Goal: Communication & Community: Answer question/provide support

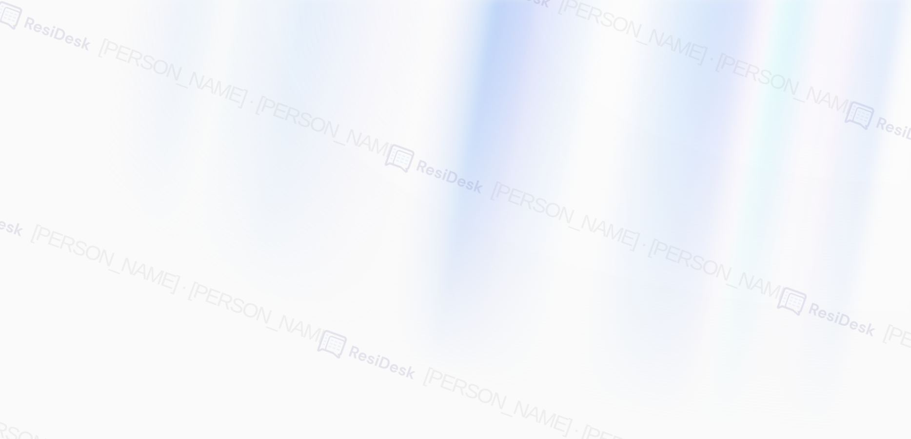
type input "[EMAIL_ADDRESS][PERSON_NAME][PERSON_NAME][PERSON_NAME][DOMAIN_NAME]"
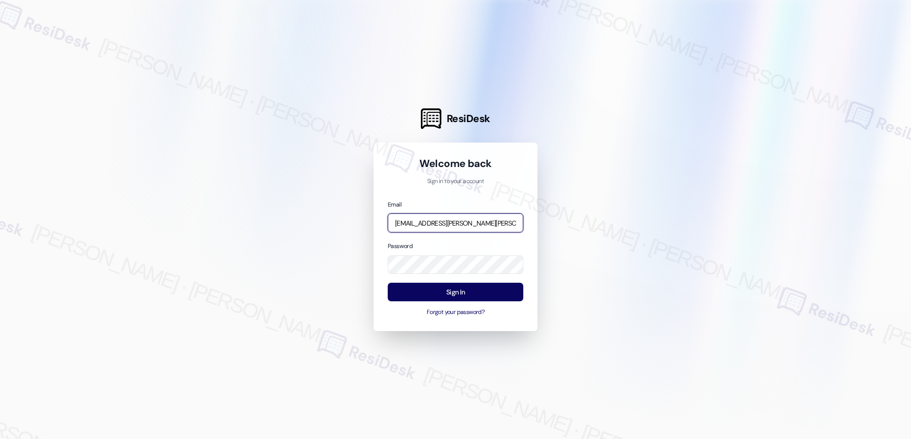
click at [452, 219] on input "[EMAIL_ADDRESS][PERSON_NAME][PERSON_NAME][PERSON_NAME][DOMAIN_NAME]" at bounding box center [456, 222] width 136 height 19
click at [0, 438] on com-1password-button at bounding box center [0, 439] width 0 height 0
click at [492, 221] on input "[EMAIL_ADDRESS][PERSON_NAME][PERSON_NAME][PERSON_NAME][DOMAIN_NAME]" at bounding box center [456, 222] width 136 height 19
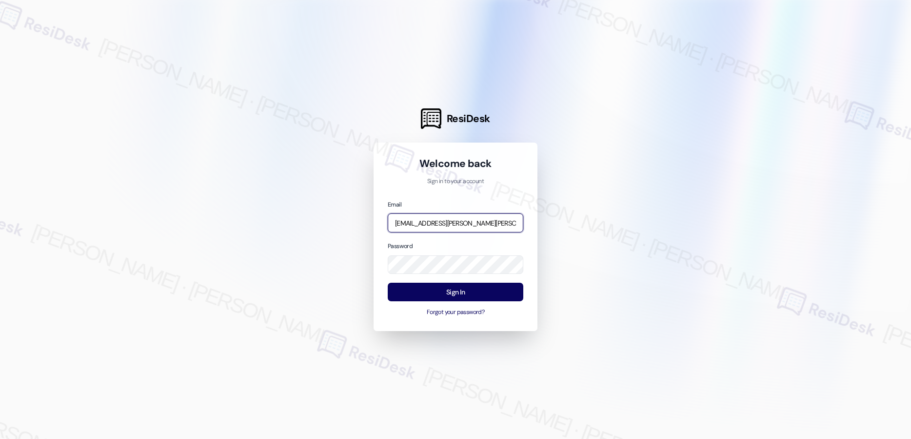
click at [492, 221] on input "[EMAIL_ADDRESS][PERSON_NAME][PERSON_NAME][PERSON_NAME][DOMAIN_NAME]" at bounding box center [456, 222] width 136 height 19
type input "automated-surveys-affinity_property-resen.two@affinity_[DOMAIN_NAME]"
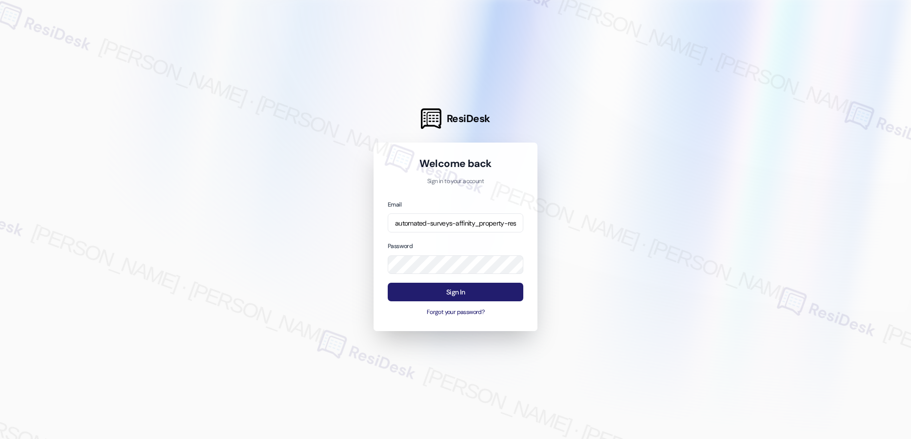
click at [461, 292] on button "Sign In" at bounding box center [456, 291] width 136 height 19
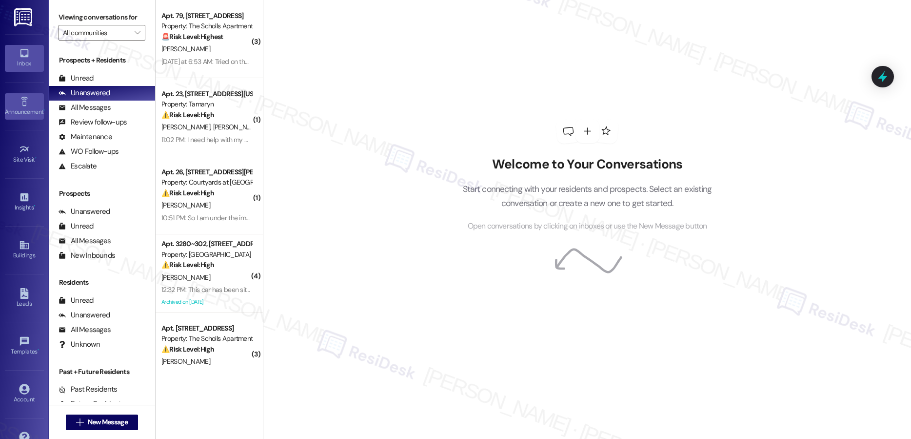
click at [24, 101] on icon at bounding box center [24, 101] width 11 height 11
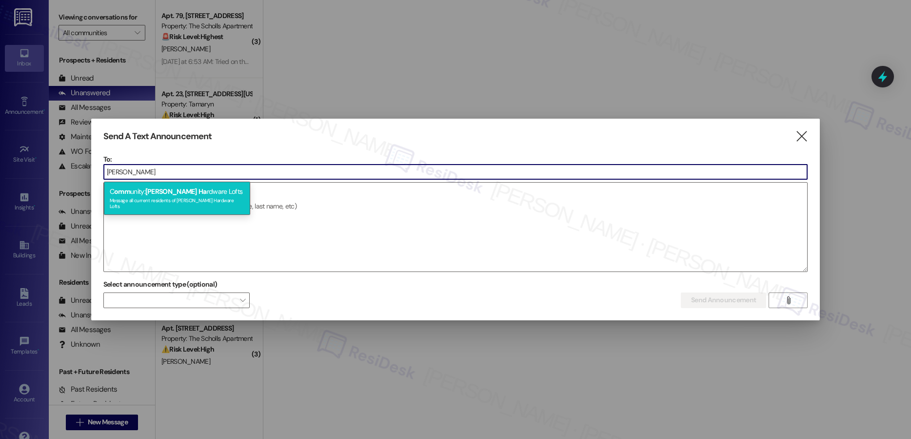
type input "[PERSON_NAME]"
click at [172, 193] on span "[PERSON_NAME]" at bounding box center [171, 191] width 52 height 9
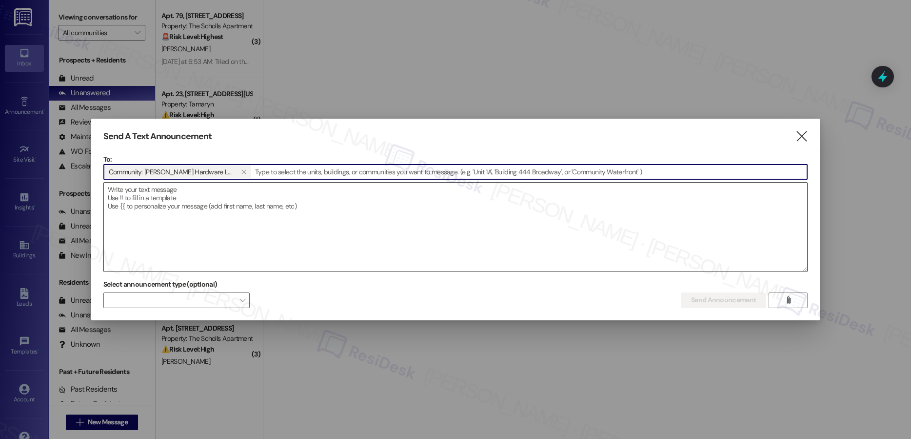
click at [161, 197] on textarea at bounding box center [455, 226] width 703 height 89
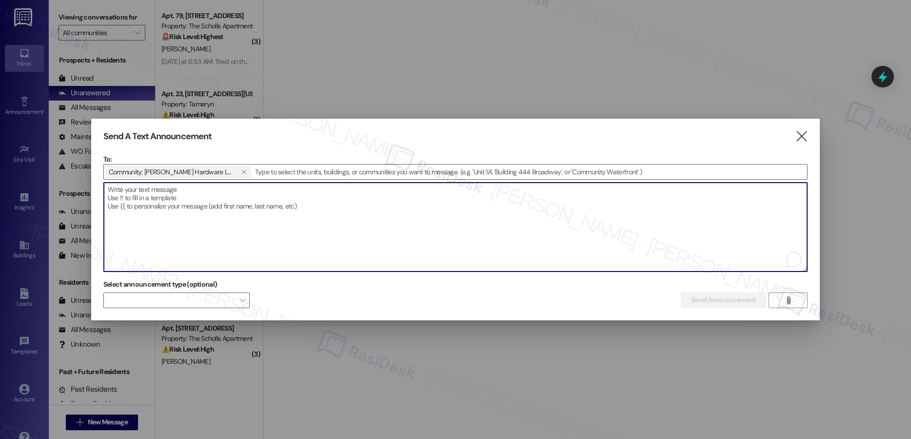
paste textarea "Hi {{first_name}} - as of this week, {{property}} will no longer be offering th…"
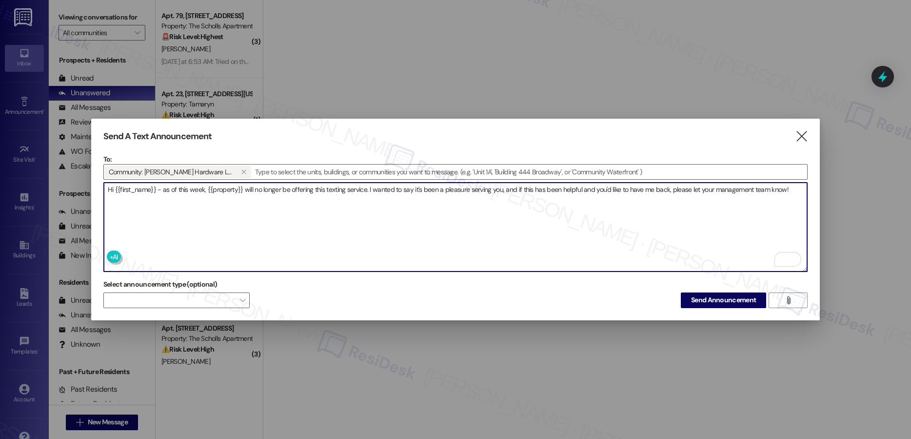
type textarea "Hi {{first_name}} - as of this week, {{property}} will no longer be offering th…"
drag, startPoint x: 712, startPoint y: 298, endPoint x: 654, endPoint y: 329, distance: 65.9
click at [712, 298] on span "Send Announcement" at bounding box center [723, 300] width 65 height 10
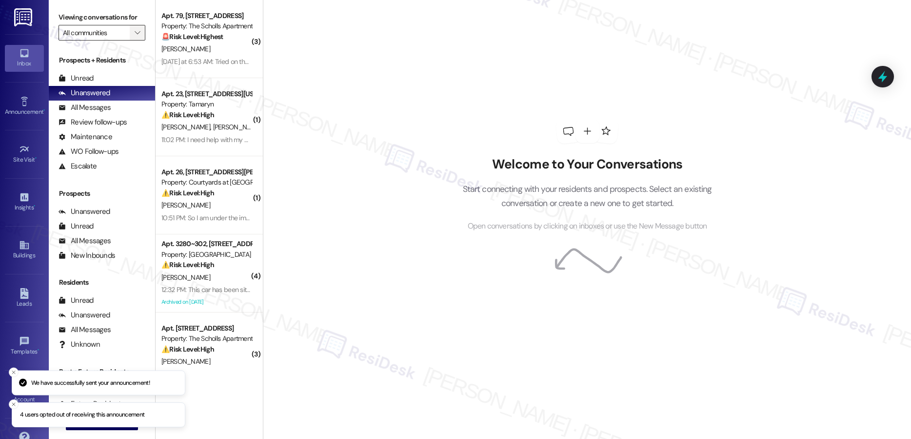
click at [135, 33] on icon "" at bounding box center [137, 33] width 5 height 8
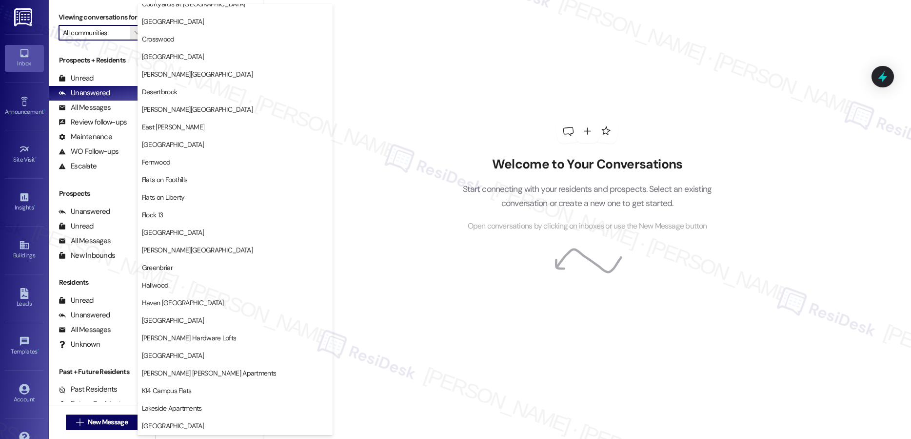
scroll to position [750, 0]
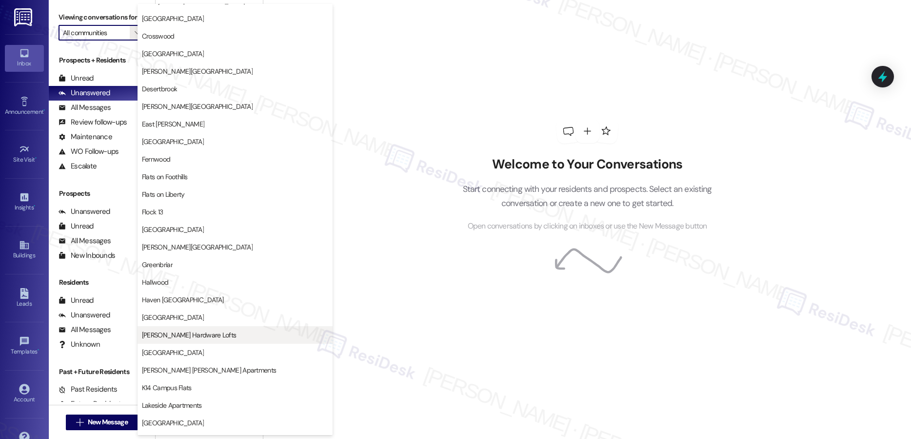
click at [202, 337] on span "[PERSON_NAME] Hardware Lofts" at bounding box center [189, 335] width 94 height 10
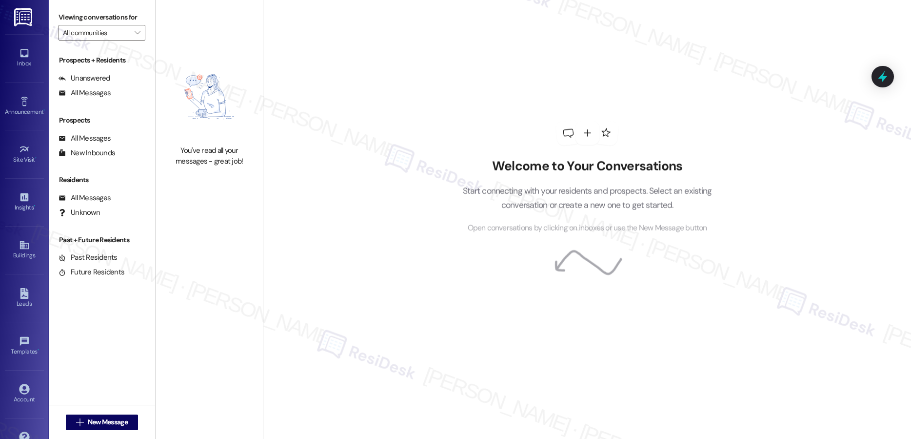
type input "[PERSON_NAME] Hardware Lofts"
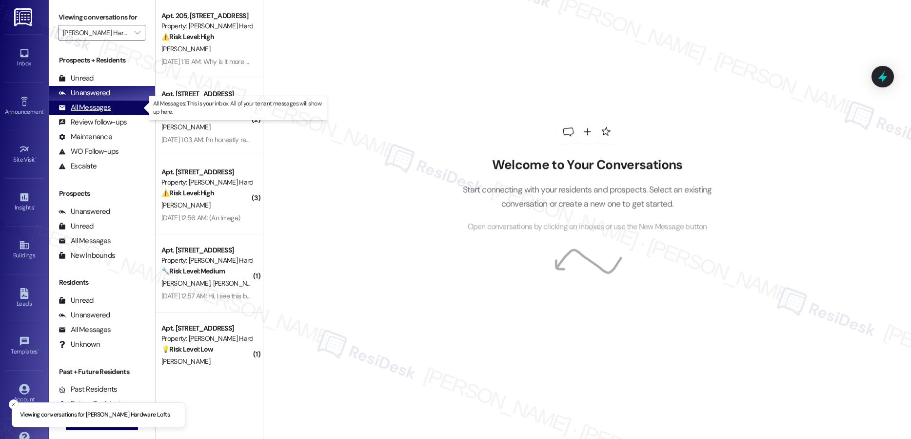
click at [99, 109] on div "All Messages" at bounding box center [85, 107] width 52 height 10
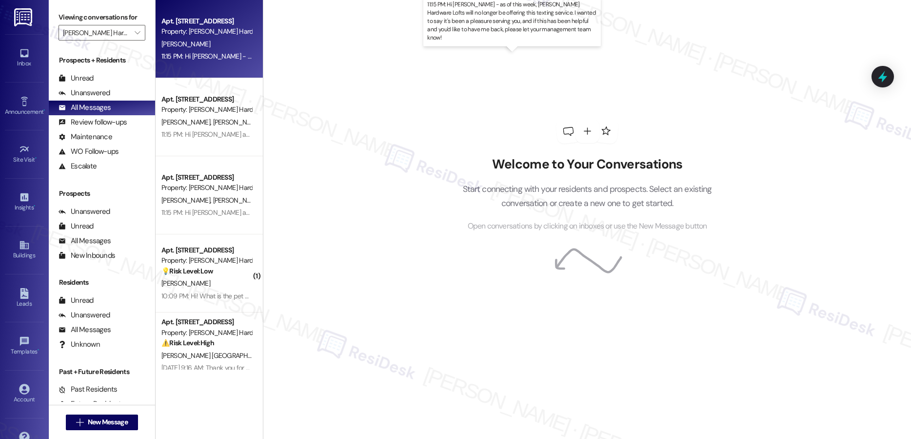
click at [237, 57] on div "11:15 PM: Hi [PERSON_NAME] - as of this week, [PERSON_NAME] Hardware Lofts will…" at bounding box center [546, 56] width 771 height 9
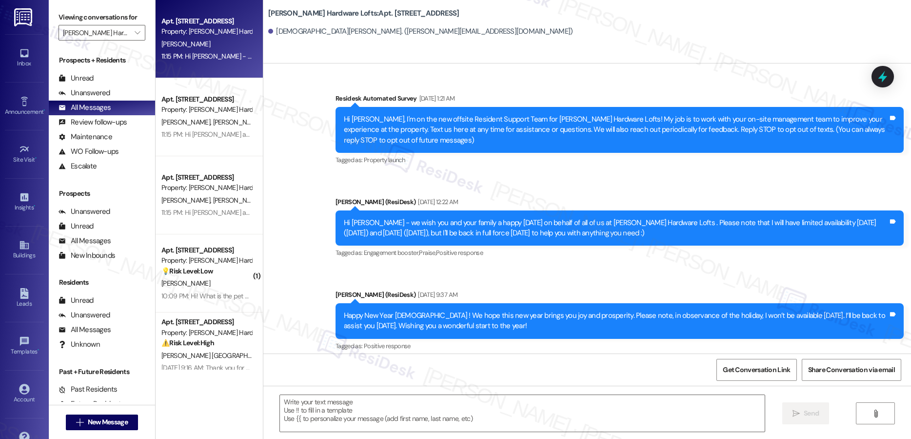
type textarea "Fetching suggested responses. Please feel free to read through the conversation…"
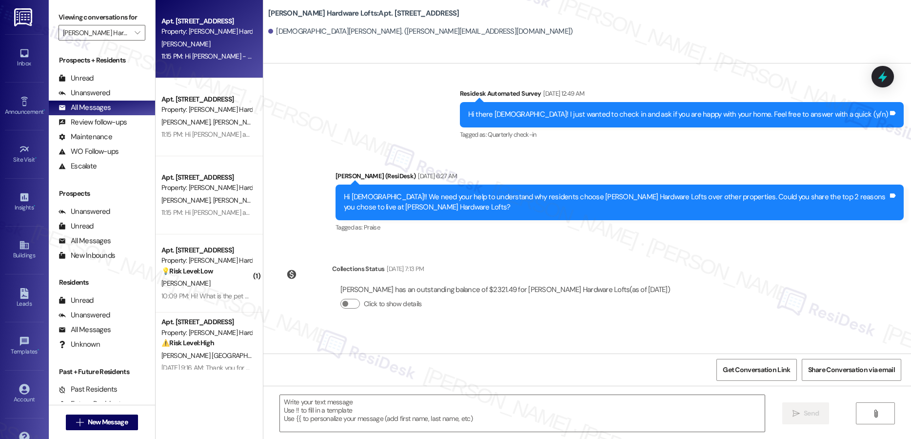
scroll to position [844, 0]
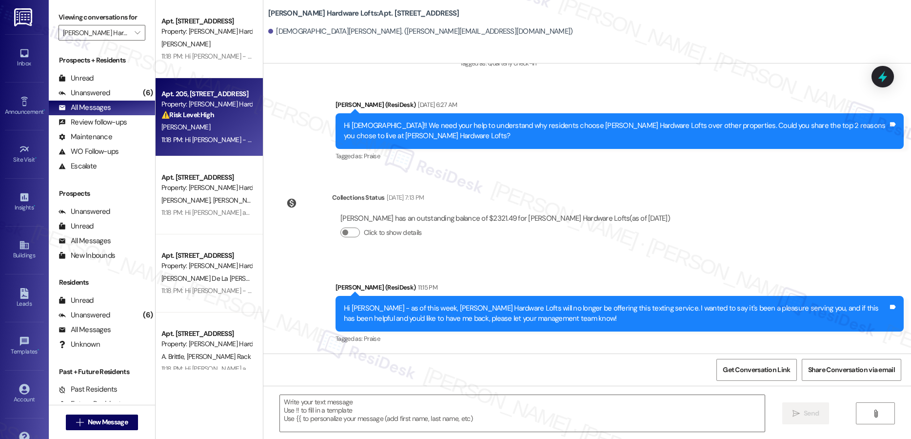
click at [194, 111] on strong "⚠️ Risk Level: High" at bounding box center [187, 114] width 53 height 9
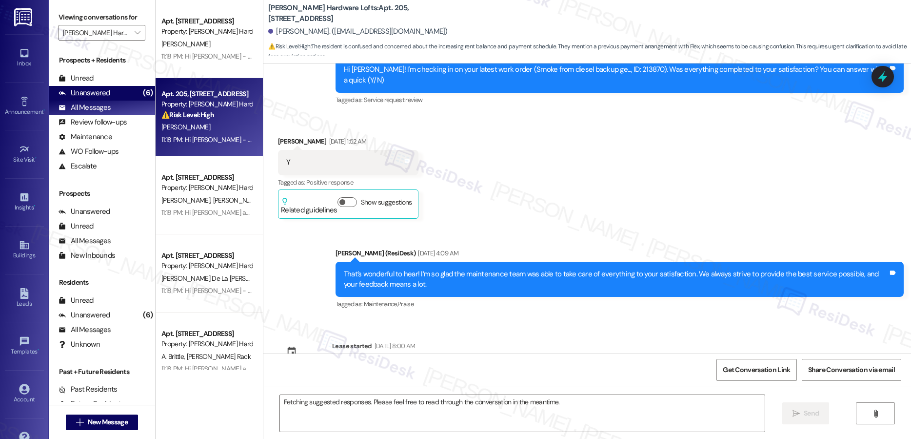
scroll to position [2074, 0]
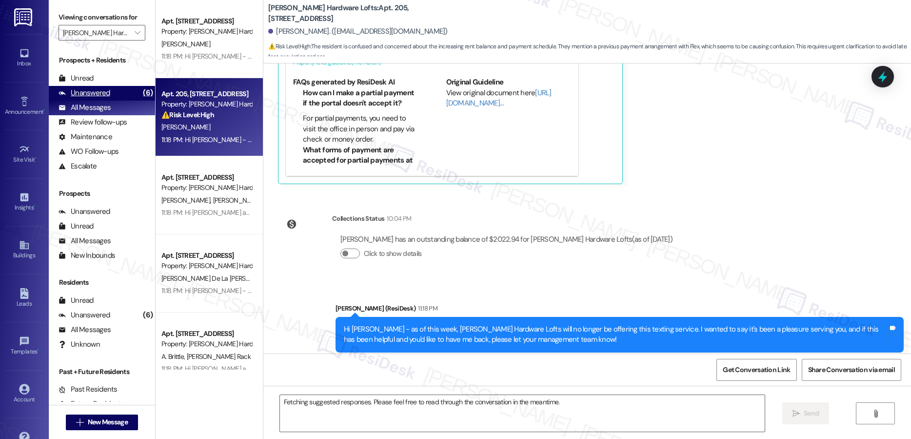
click at [102, 95] on div "Unanswered" at bounding box center [85, 93] width 52 height 10
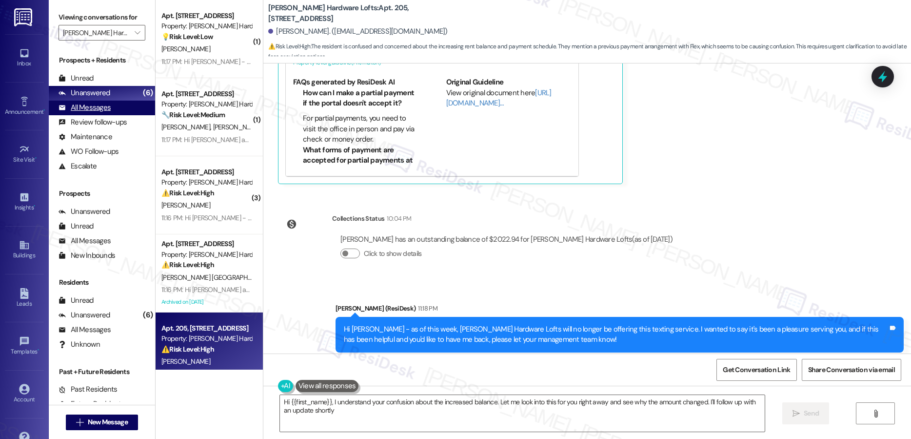
type textarea "Hi {{first_name}}, I understand your confusion about the increased balance. Let…"
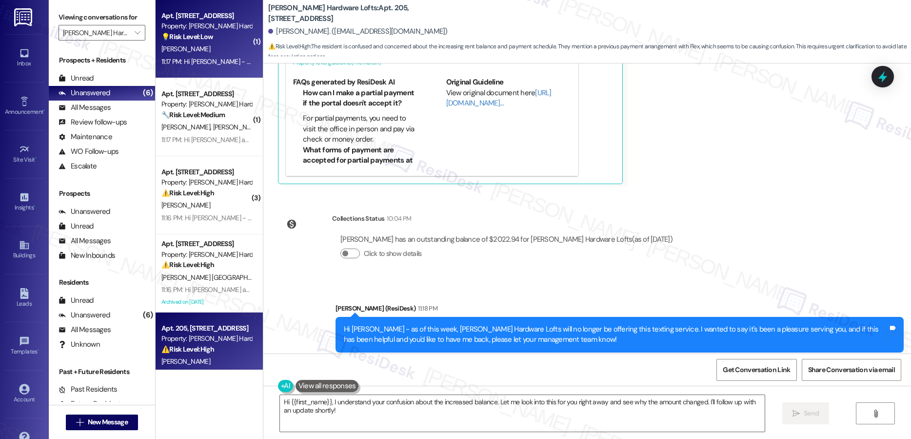
click at [227, 49] on div "[PERSON_NAME]" at bounding box center [206, 49] width 92 height 12
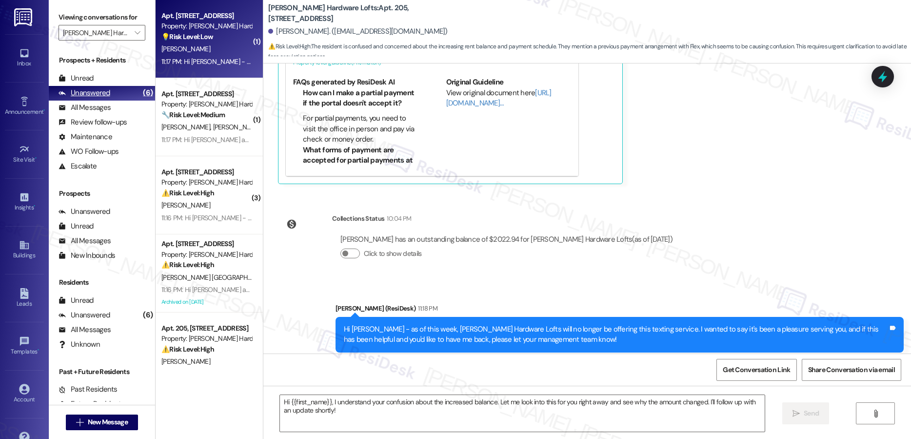
type textarea "Fetching suggested responses. Please feel free to read through the conversation…"
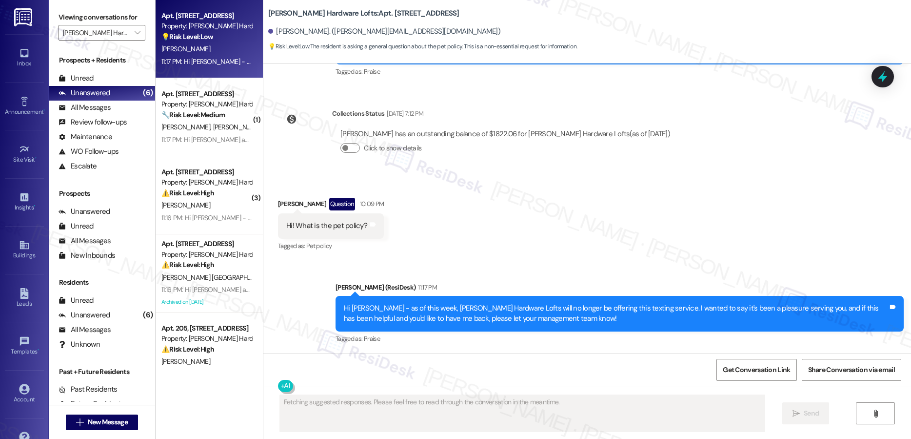
scroll to position [99, 0]
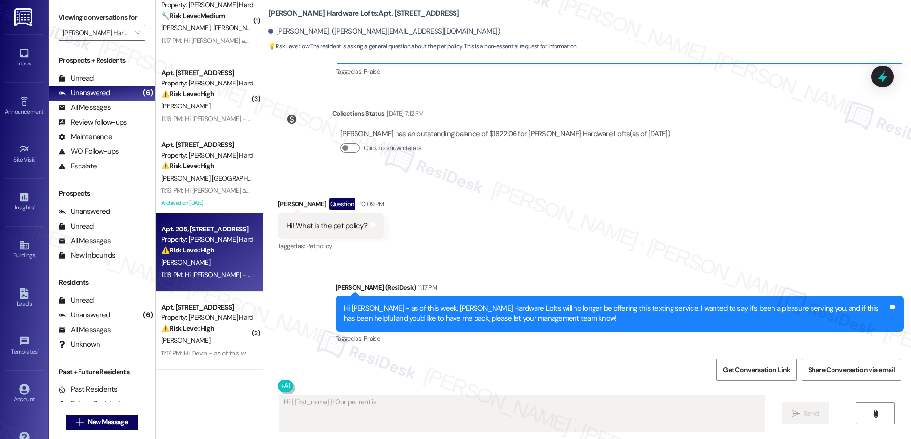
type textarea "Hi {{first_name}}! Our pet rent is $40/month"
click at [199, 248] on strong "⚠️ Risk Level: High" at bounding box center [187, 249] width 53 height 9
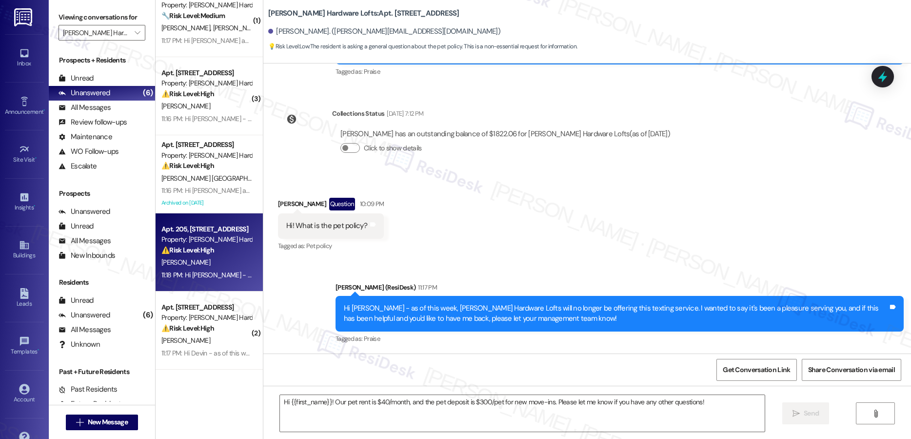
type textarea "Fetching suggested responses. Please feel free to read through the conversation…"
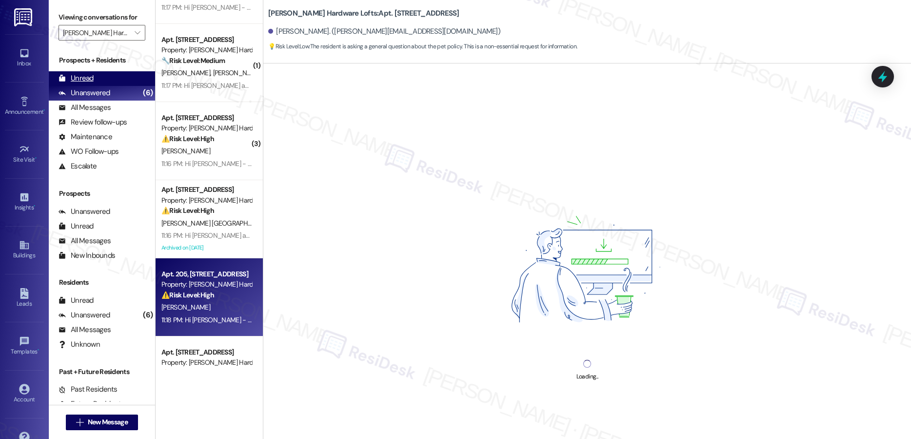
scroll to position [46, 0]
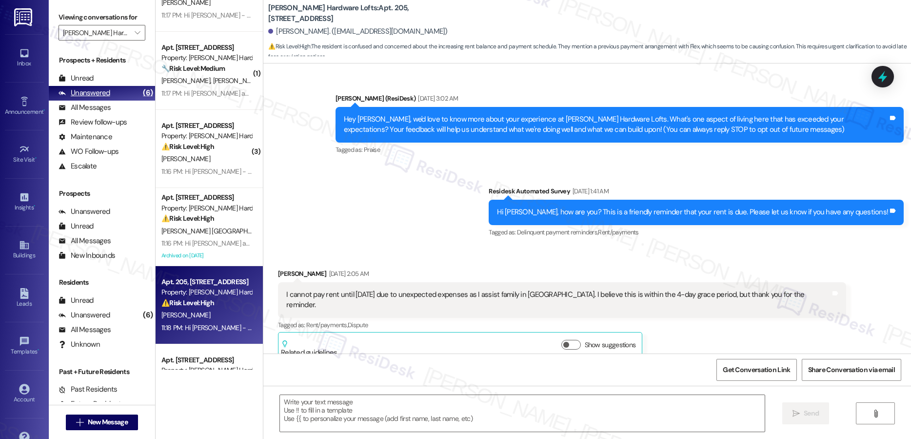
click at [92, 97] on div "Unanswered" at bounding box center [85, 93] width 52 height 10
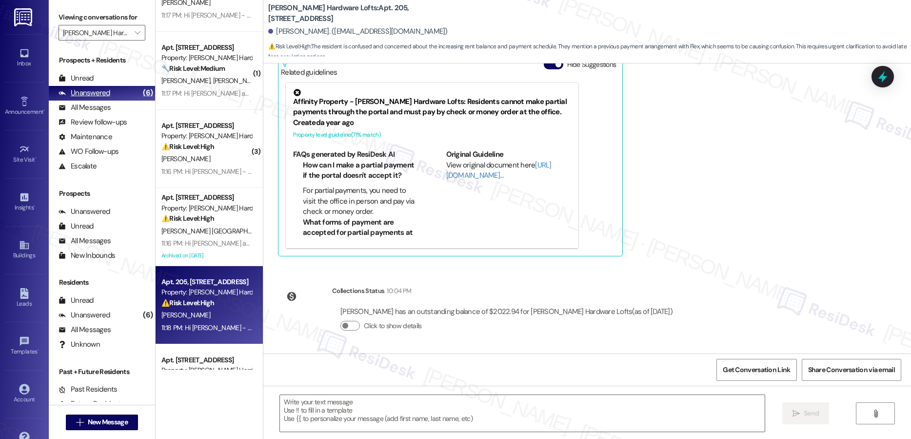
type textarea "Fetching suggested responses. Please feel free to read through the conversation…"
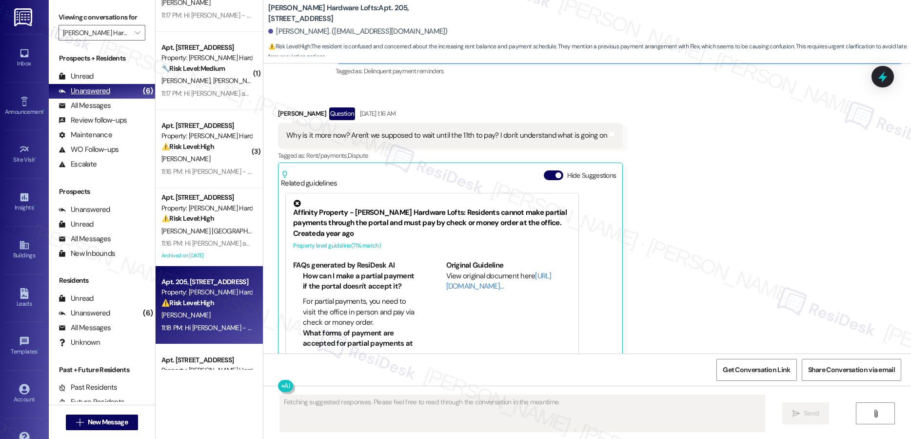
scroll to position [1, 0]
click at [93, 91] on div "Unanswered" at bounding box center [85, 91] width 52 height 10
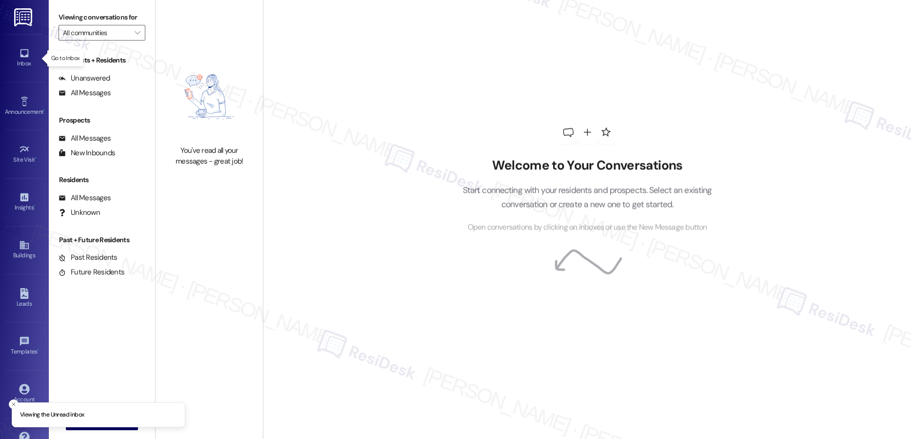
type input "[PERSON_NAME] Hardware Lofts"
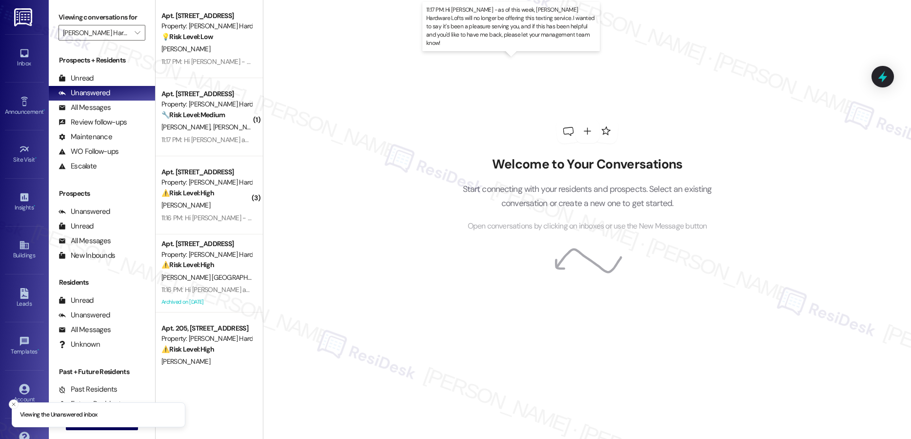
scroll to position [99, 0]
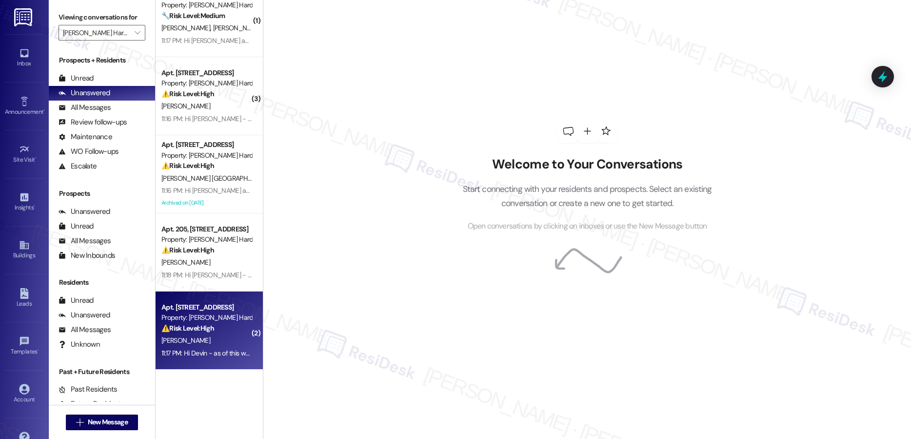
click at [223, 351] on div "11:17 PM: Hi Devin - as of this week, Honeyman Hardware Lofts will no longer be…" at bounding box center [529, 352] width 737 height 9
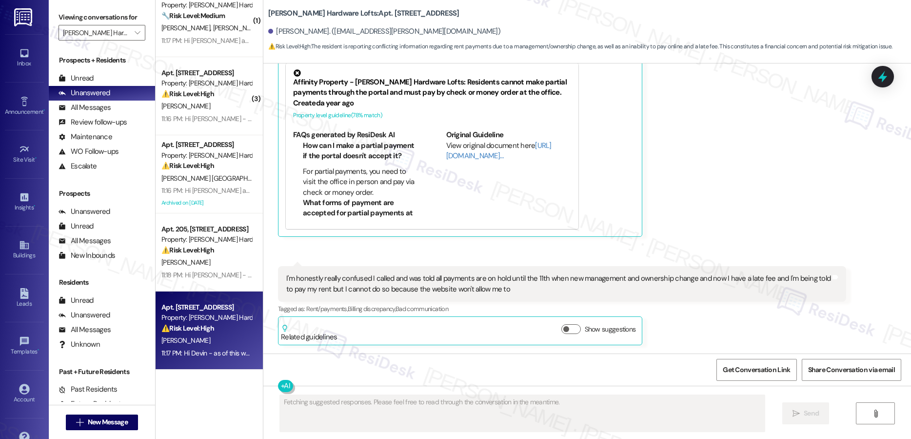
scroll to position [6489, 0]
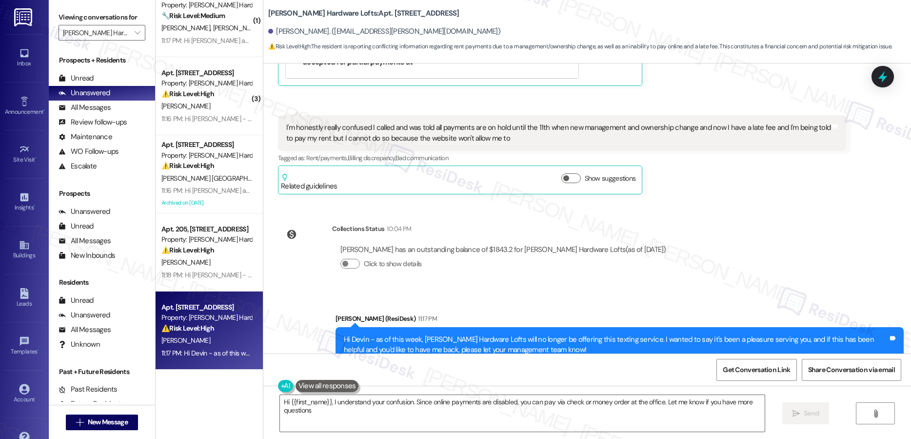
type textarea "Hi {{first_name}}, I understand your confusion. Since online payments are disab…"
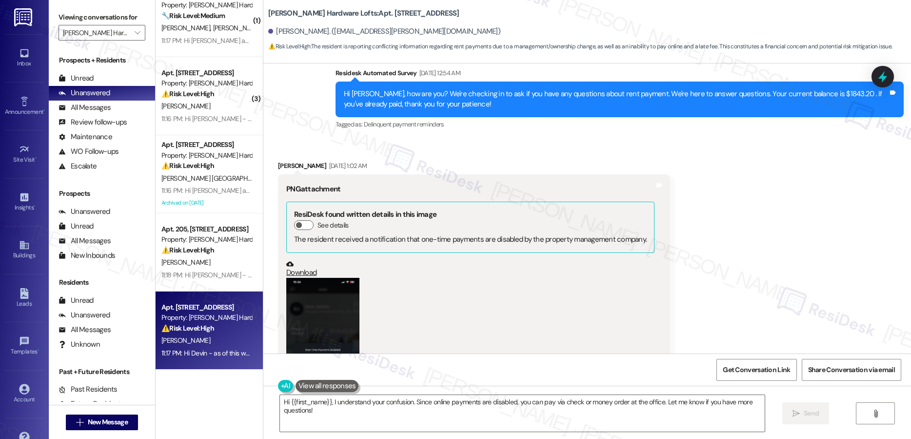
scroll to position [5864, 0]
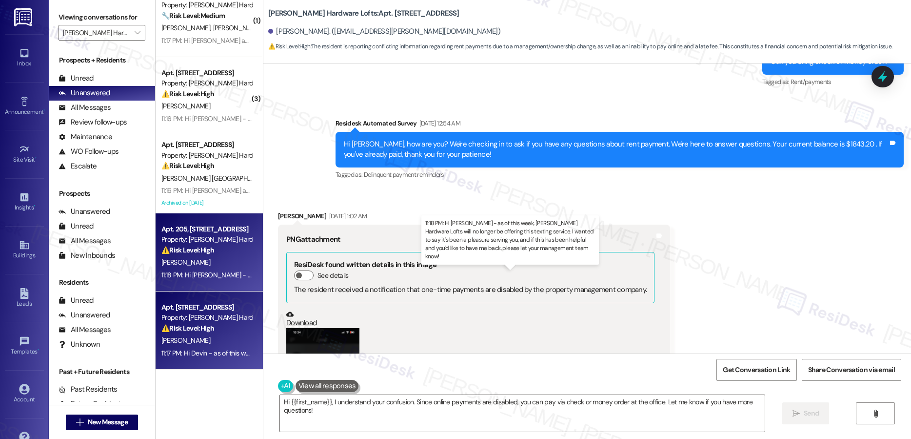
click at [204, 272] on div "11:18 PM: Hi Brice - as of this week, Honeyman Hardware Lofts will no longer be…" at bounding box center [546, 274] width 771 height 9
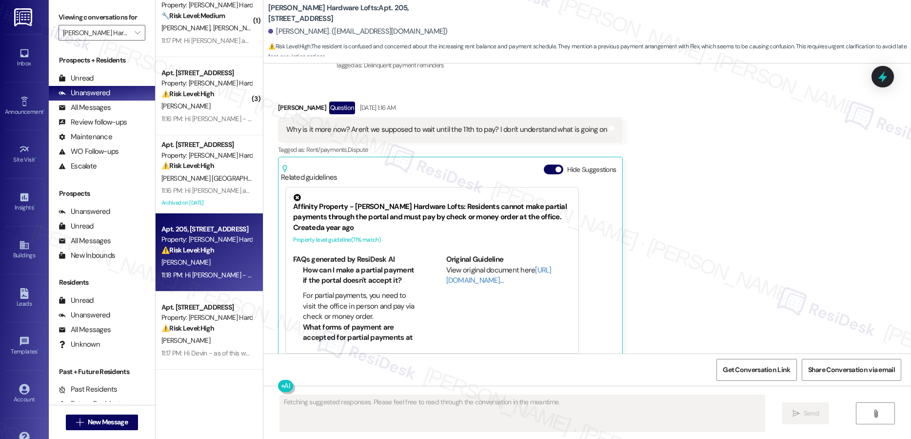
scroll to position [1869, 0]
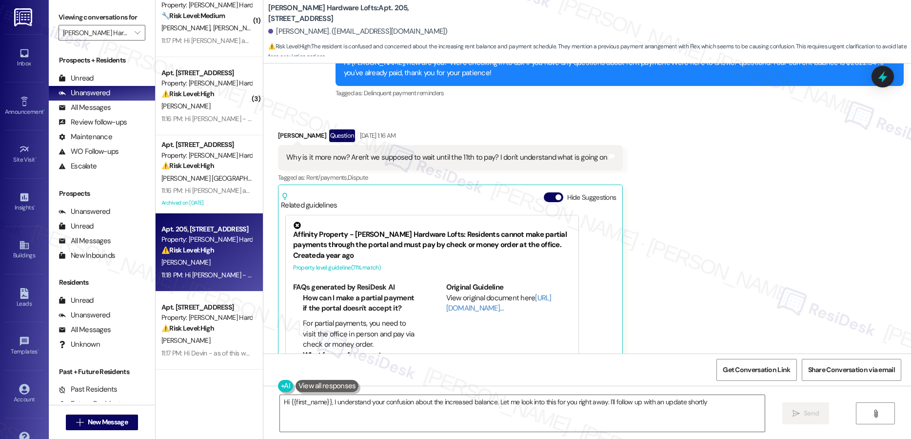
type textarea "Hi {{first_name}}, I understand your confusion about the increased balance. Let…"
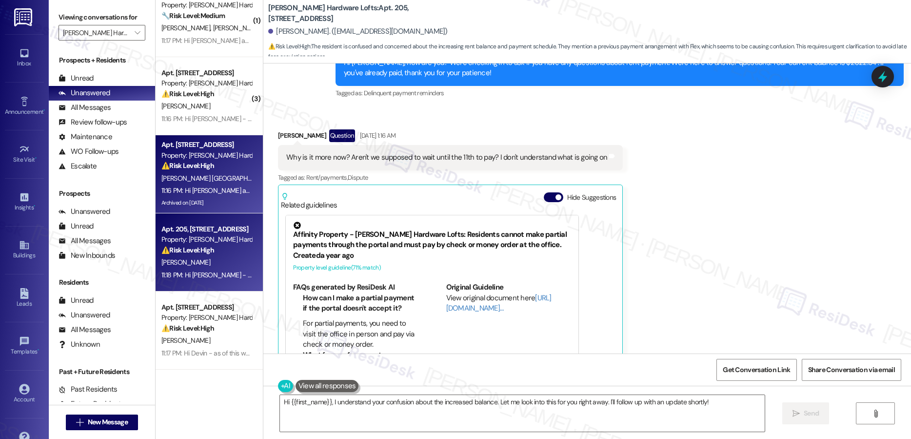
click at [232, 181] on div "J. Paris A. Bennett" at bounding box center [206, 178] width 92 height 12
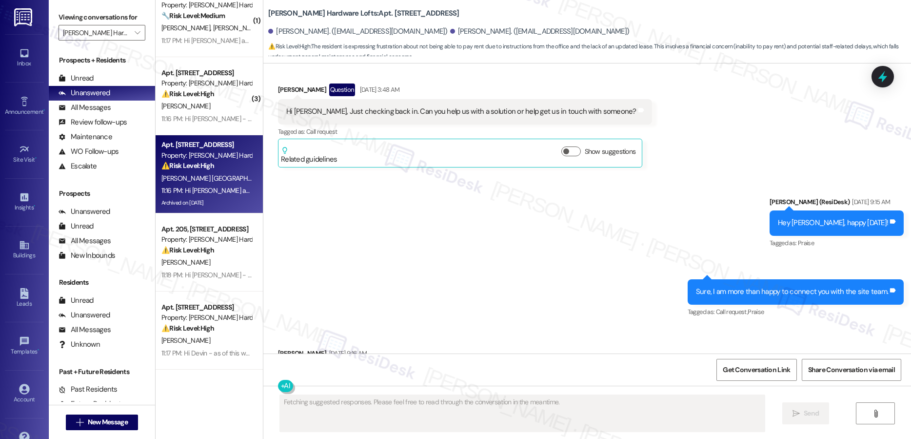
scroll to position [5604, 0]
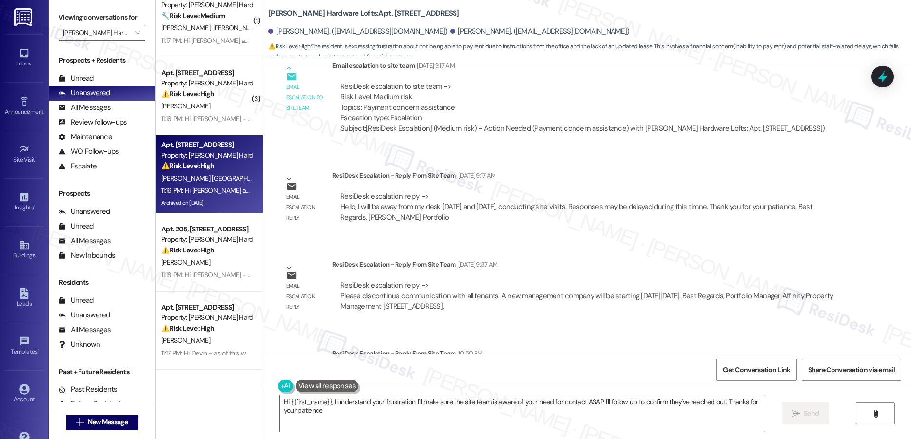
type textarea "Hi {{first_name}}, I understand your frustration. I'll make sure the site team …"
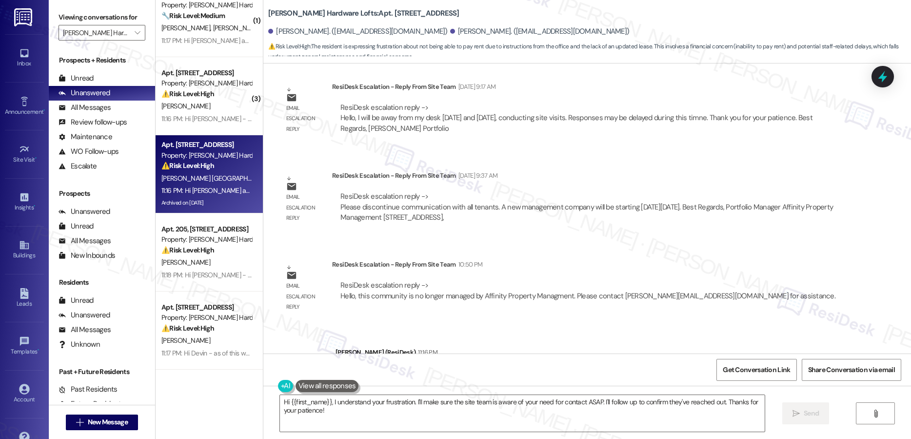
scroll to position [6206, 0]
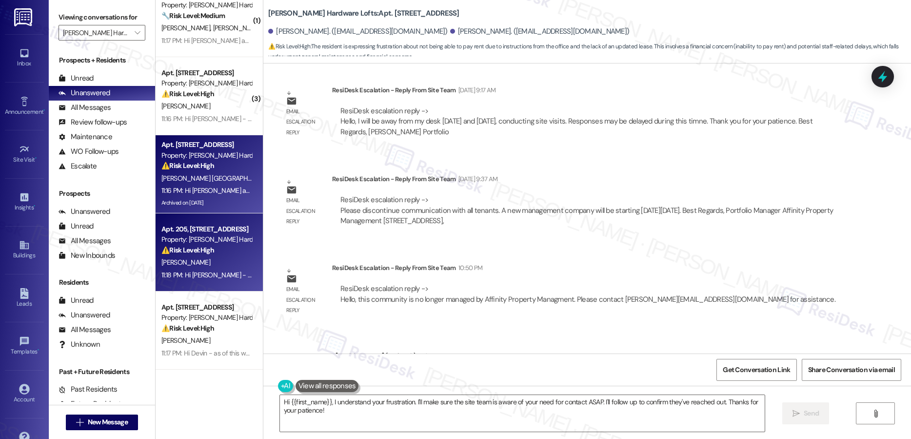
click at [205, 249] on strong "⚠️ Risk Level: High" at bounding box center [187, 249] width 53 height 9
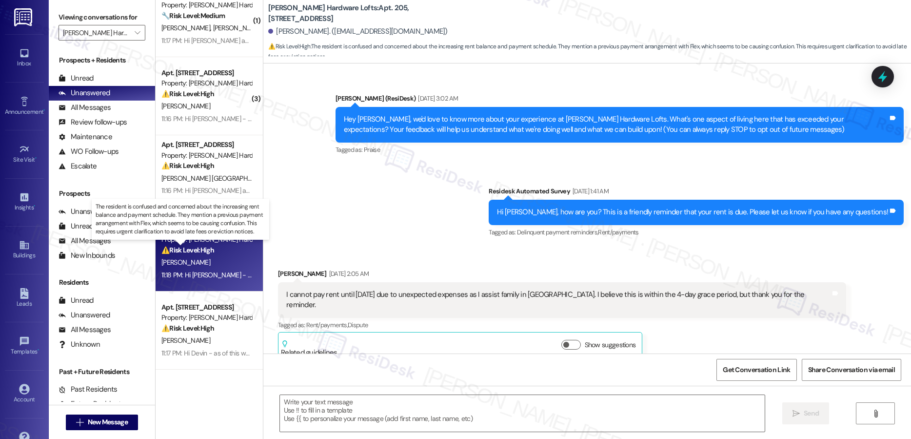
scroll to position [2074, 0]
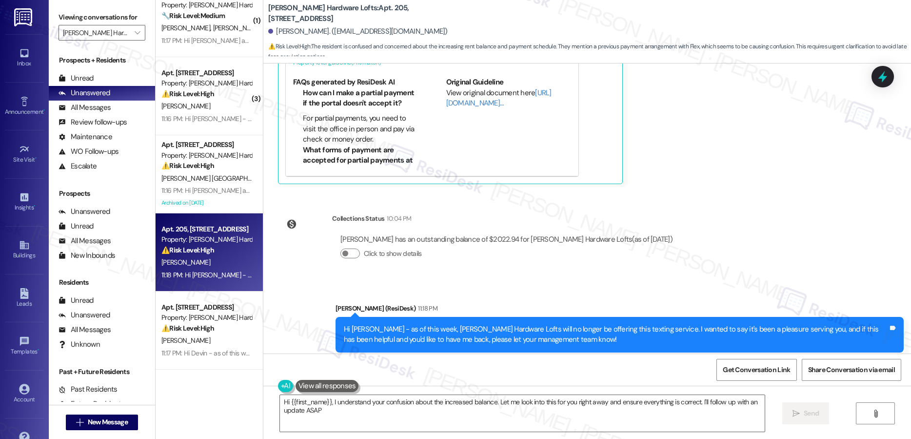
type textarea "Hi {{first_name}}, I understand your confusion about the increased balance. Let…"
